Goal: Information Seeking & Learning: Find contact information

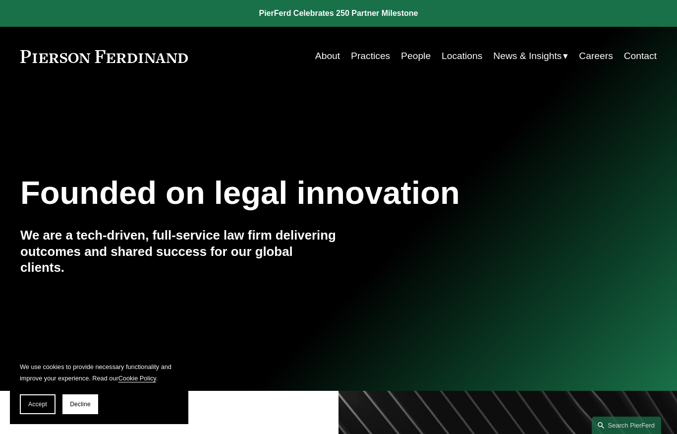
click at [38, 407] on button "Accept" at bounding box center [38, 404] width 36 height 20
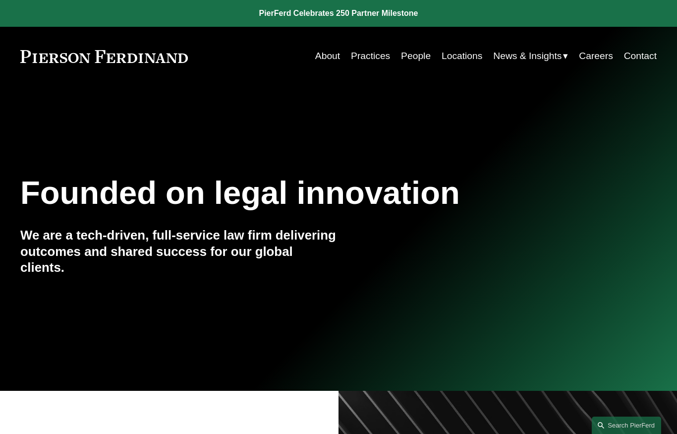
click at [365, 63] on link "Practices" at bounding box center [370, 56] width 39 height 19
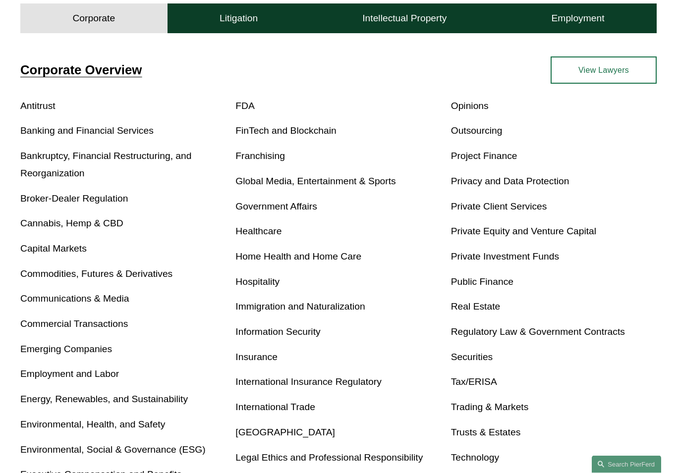
scroll to position [317, 0]
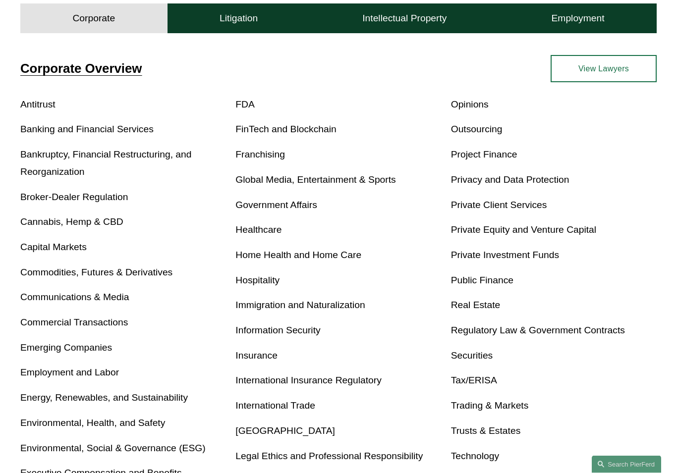
click at [484, 311] on link "Real Estate" at bounding box center [476, 305] width 50 height 10
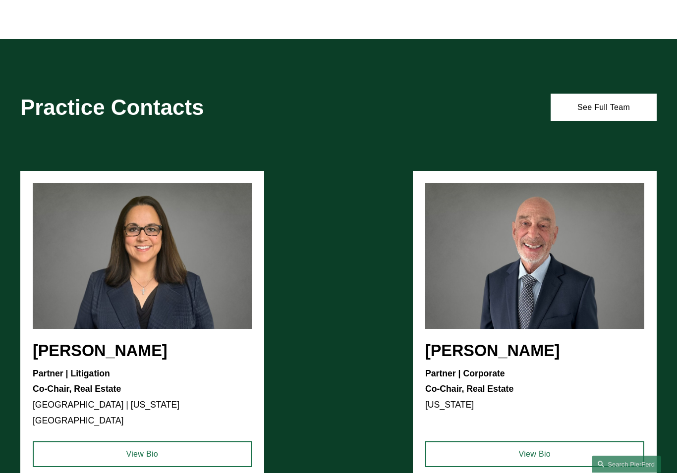
scroll to position [1004, 0]
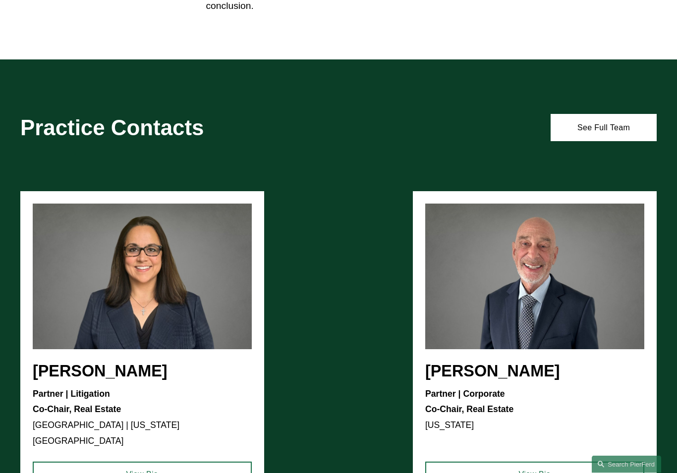
scroll to position [978, 0]
click at [193, 340] on ul "Cammi R. Jones Partner | Litigation Co-Chair, Real Estate Atlanta | Washington,…" at bounding box center [338, 345] width 636 height 309
click at [208, 433] on link "View Bio" at bounding box center [142, 475] width 219 height 26
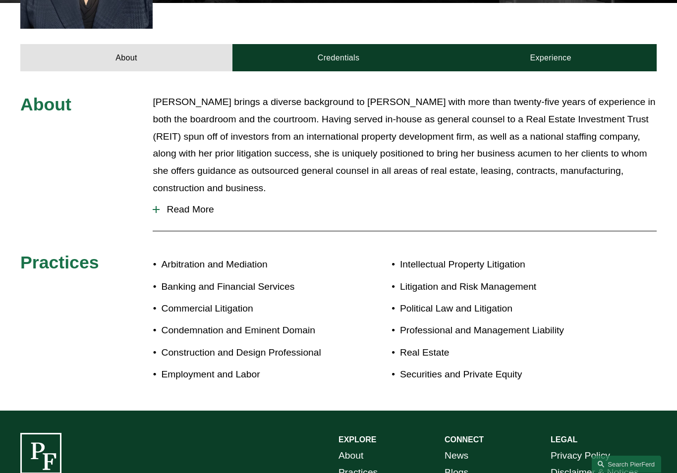
scroll to position [422, 0]
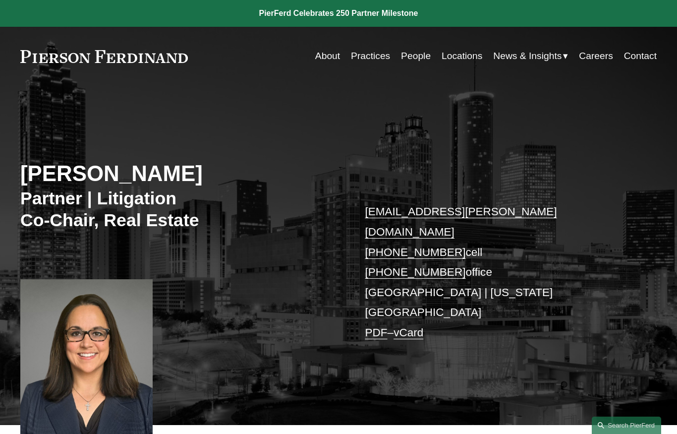
click at [422, 61] on link "People" at bounding box center [416, 56] width 30 height 19
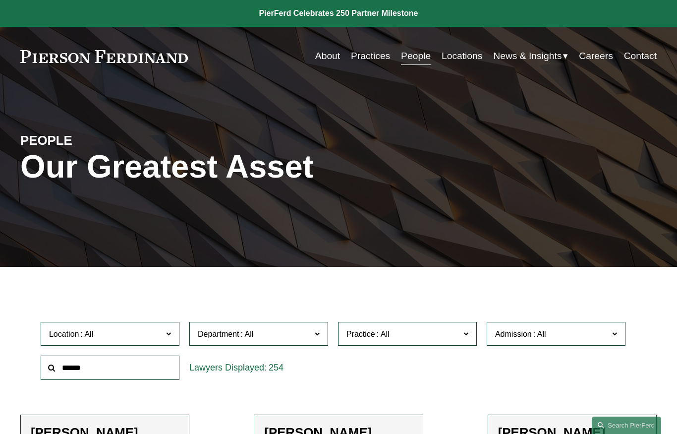
scroll to position [125, 0]
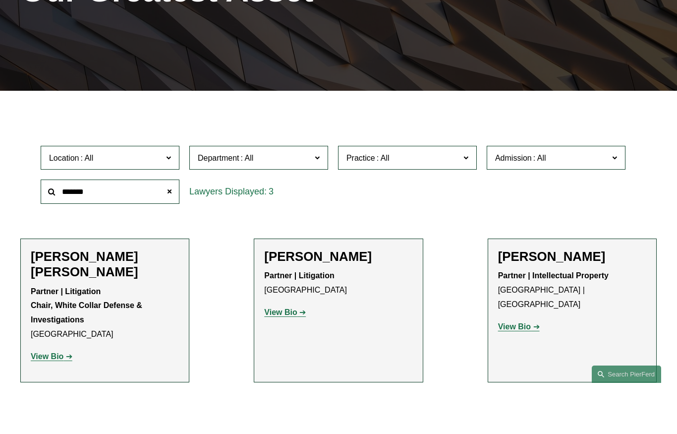
type input "******"
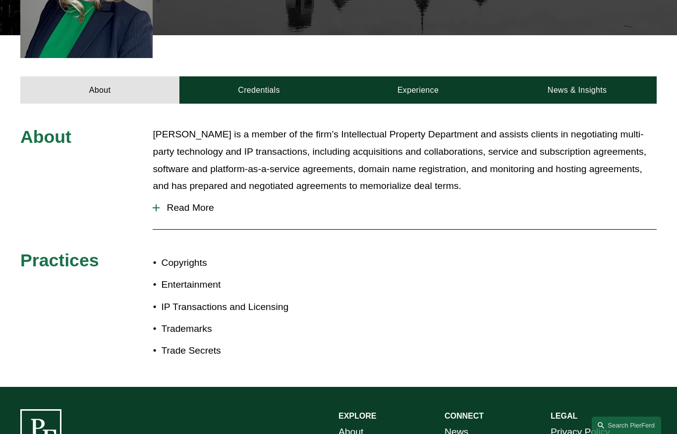
scroll to position [345, 0]
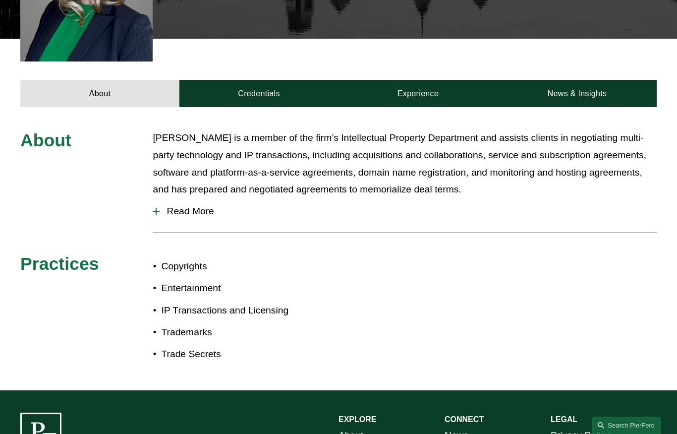
click at [207, 206] on span "Read More" at bounding box center [408, 211] width 497 height 11
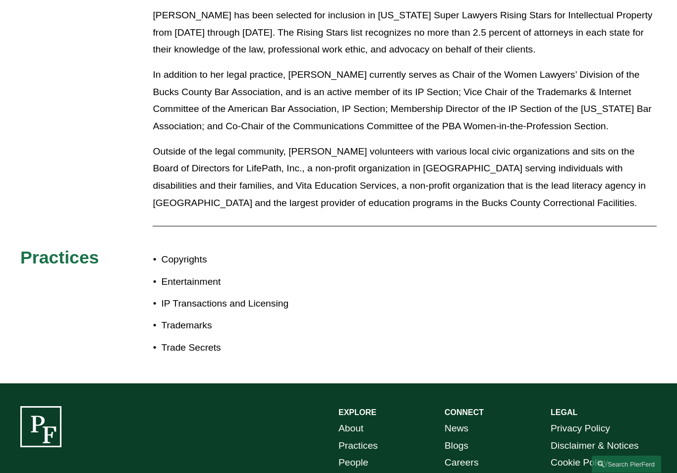
scroll to position [835, 0]
